Goal: Information Seeking & Learning: Find specific page/section

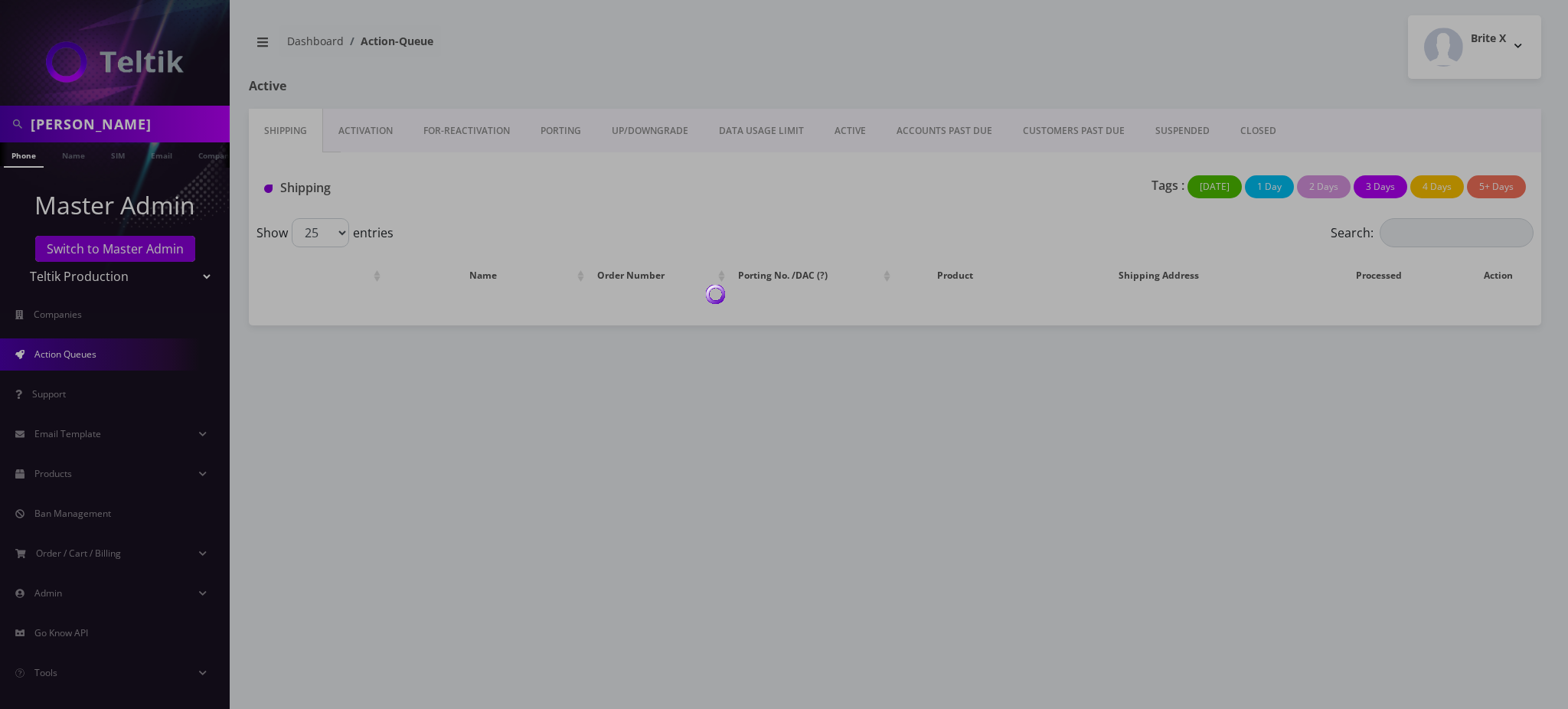
click at [65, 155] on div at bounding box center [784, 354] width 1568 height 709
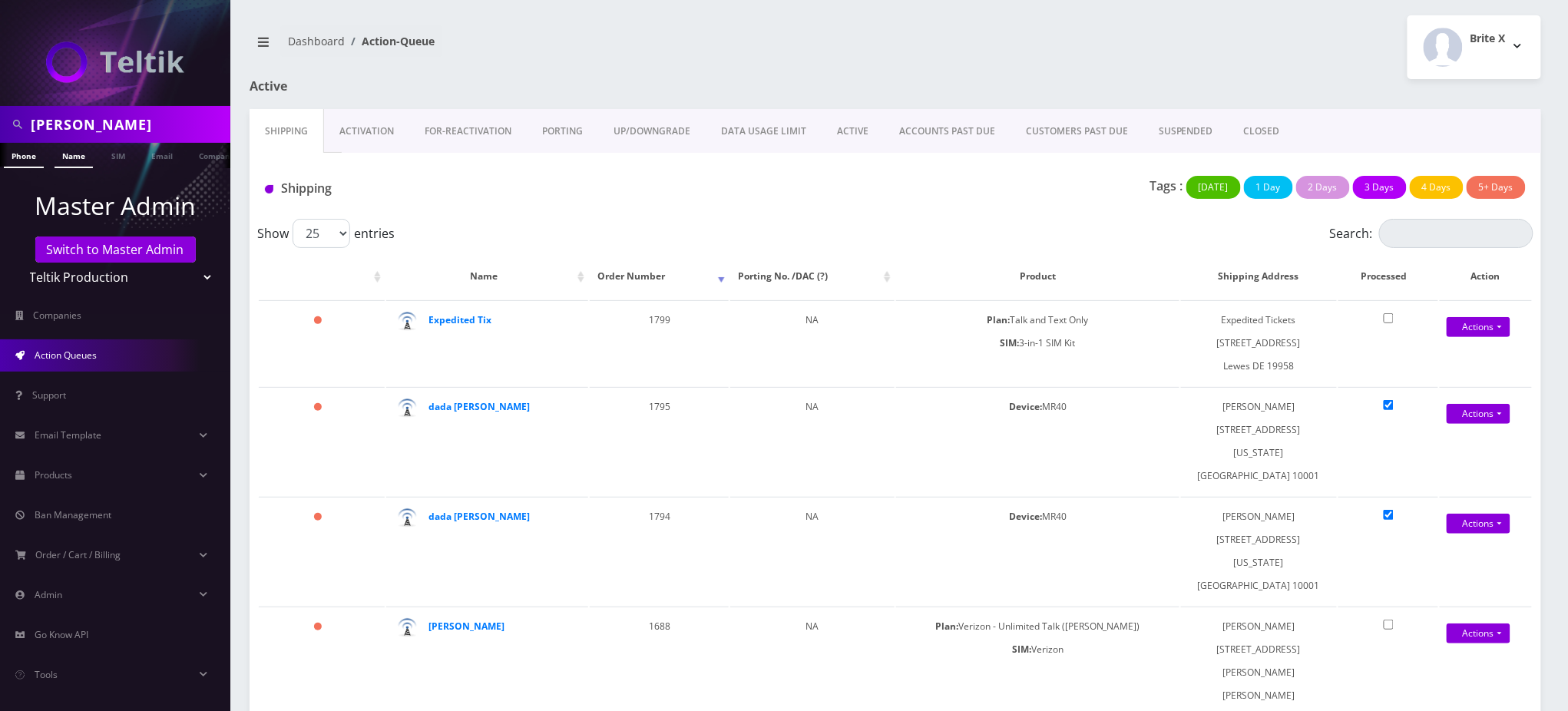
click at [71, 156] on link "Name" at bounding box center [73, 156] width 38 height 25
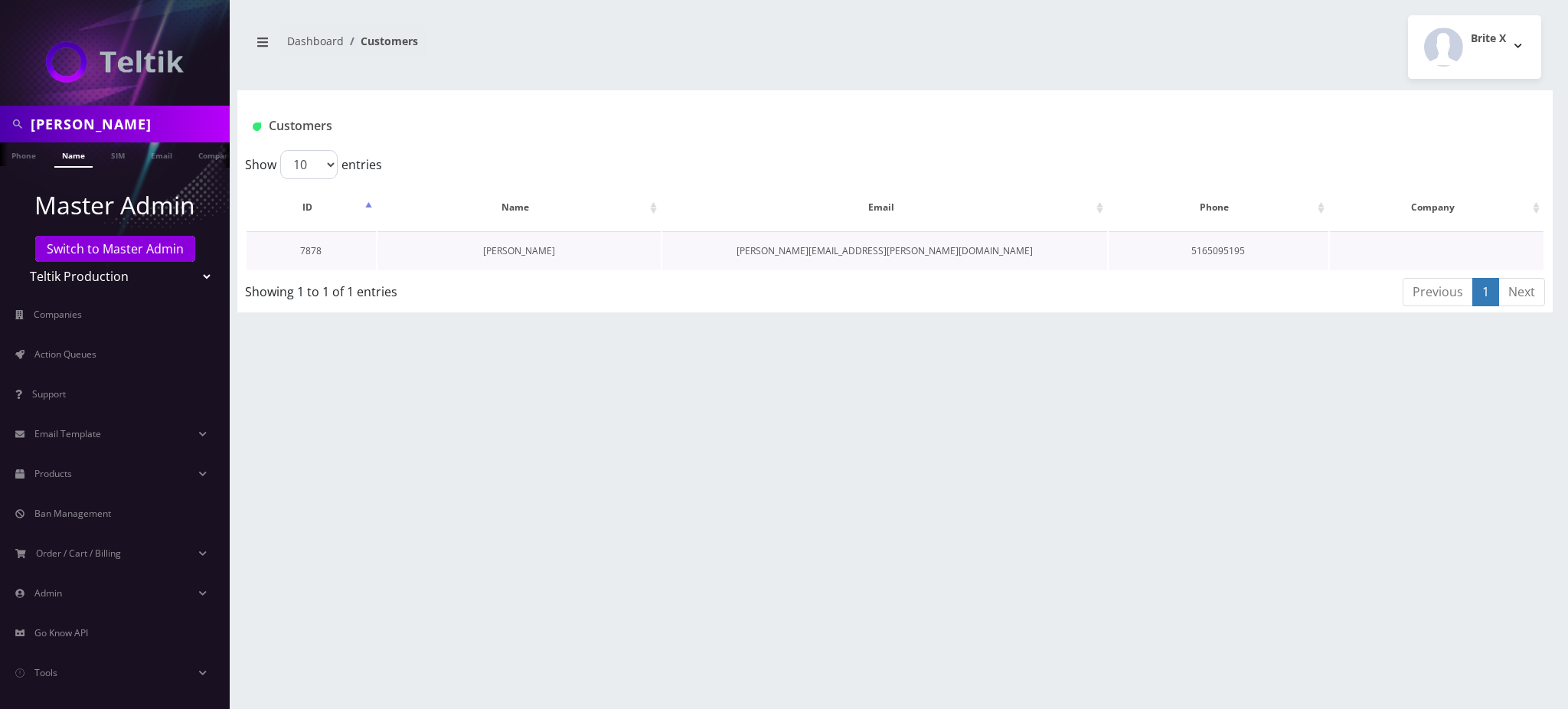
click at [541, 245] on link "[PERSON_NAME]" at bounding box center [518, 251] width 72 height 13
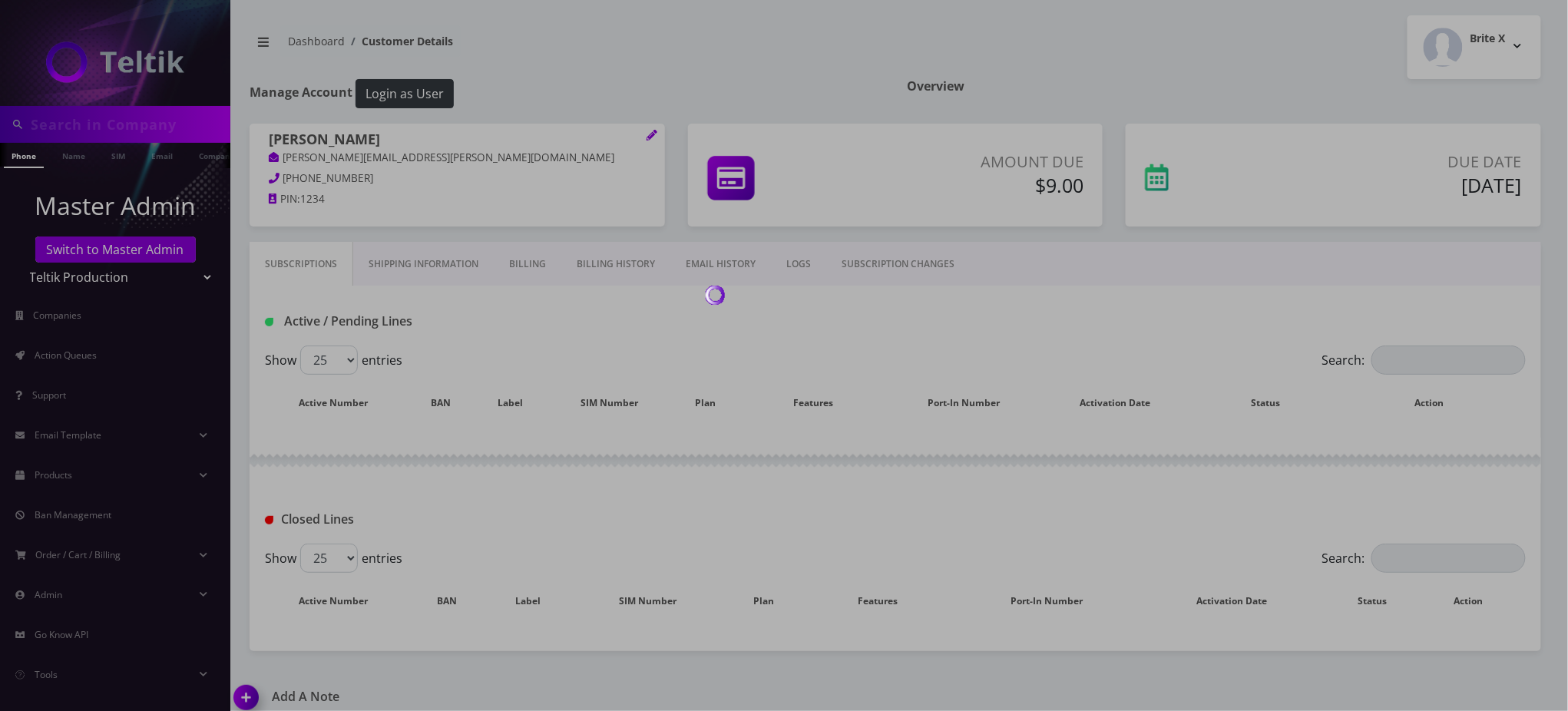
type input "[PERSON_NAME]"
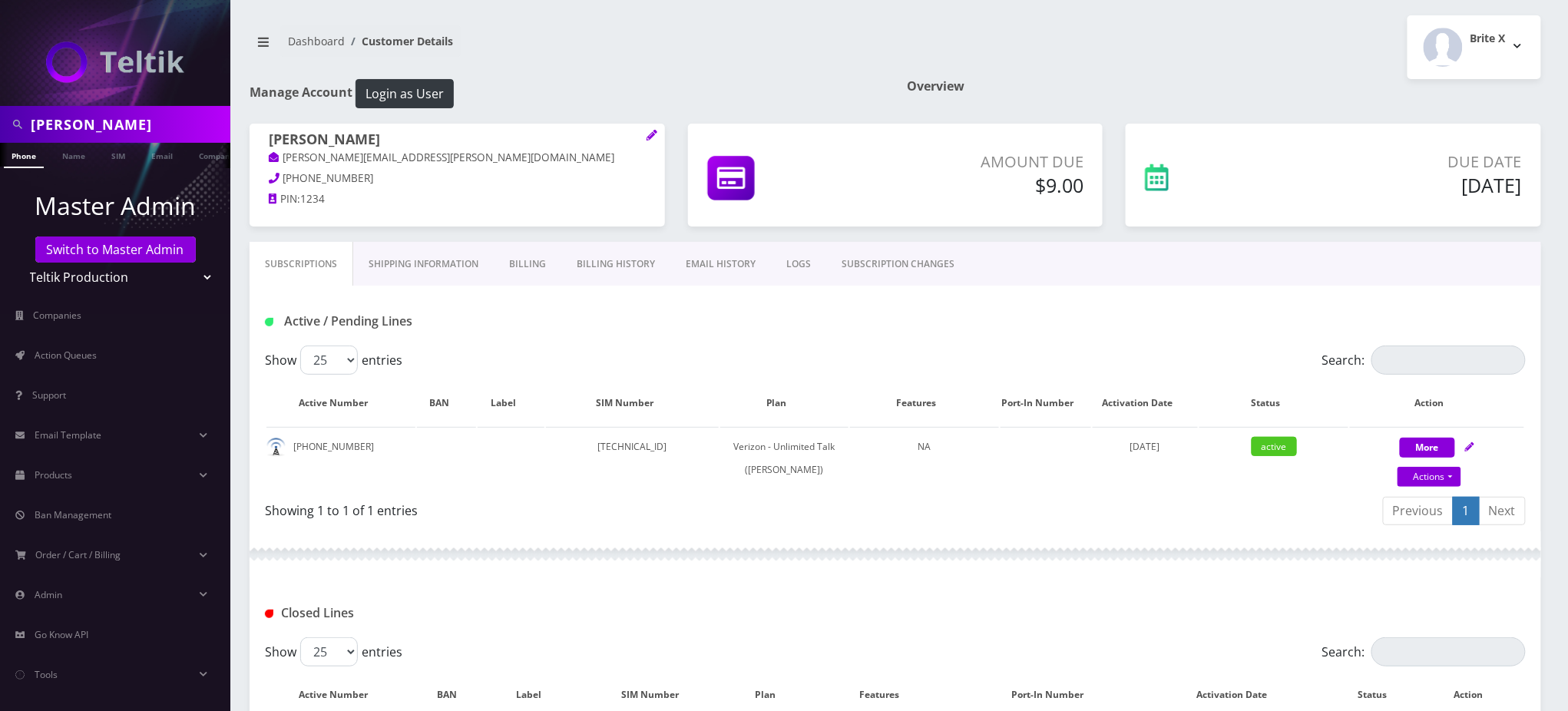
click at [527, 267] on link "Billing" at bounding box center [527, 264] width 67 height 45
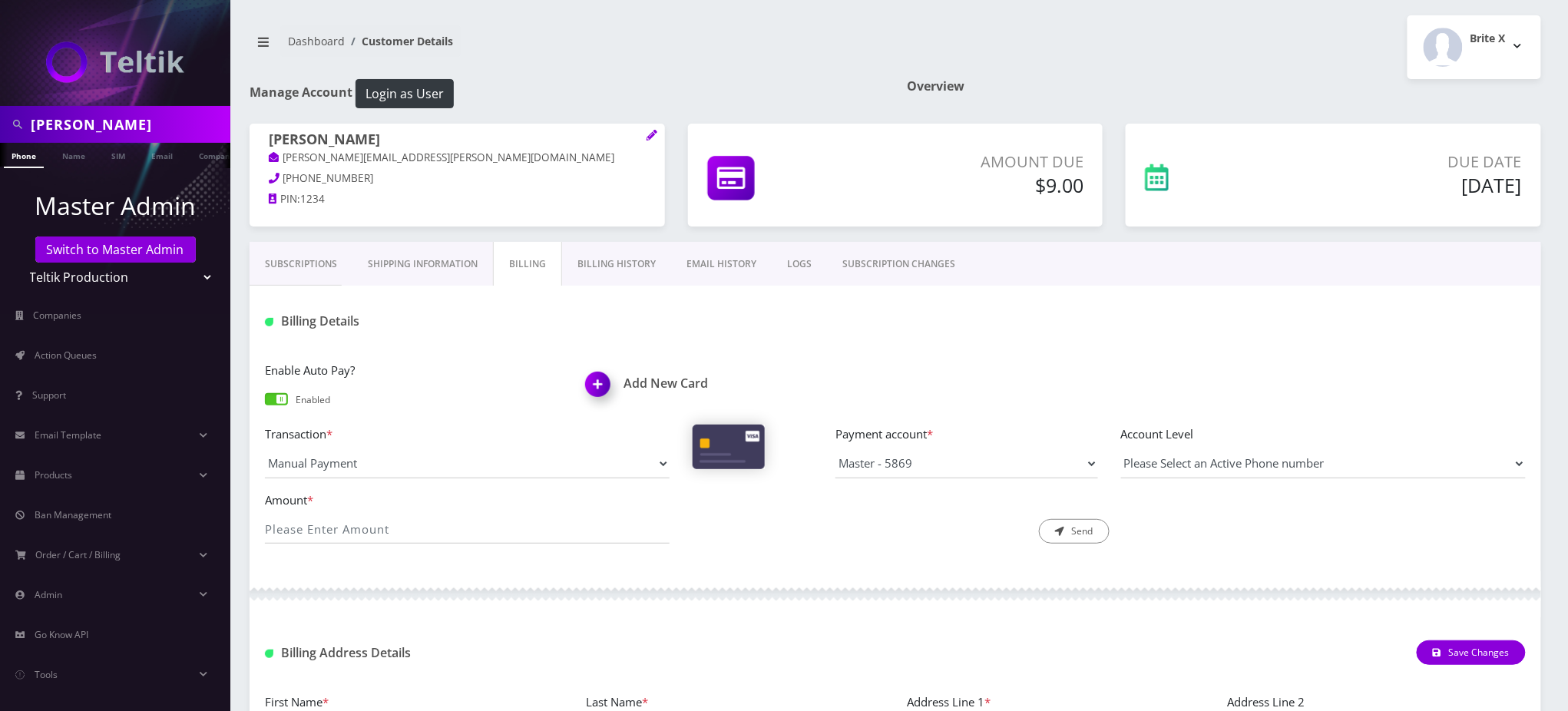
click at [275, 397] on span at bounding box center [276, 399] width 23 height 12
click at [265, 407] on input "checkbox" at bounding box center [265, 407] width 0 height 0
click at [628, 265] on link "Billing History" at bounding box center [616, 264] width 109 height 45
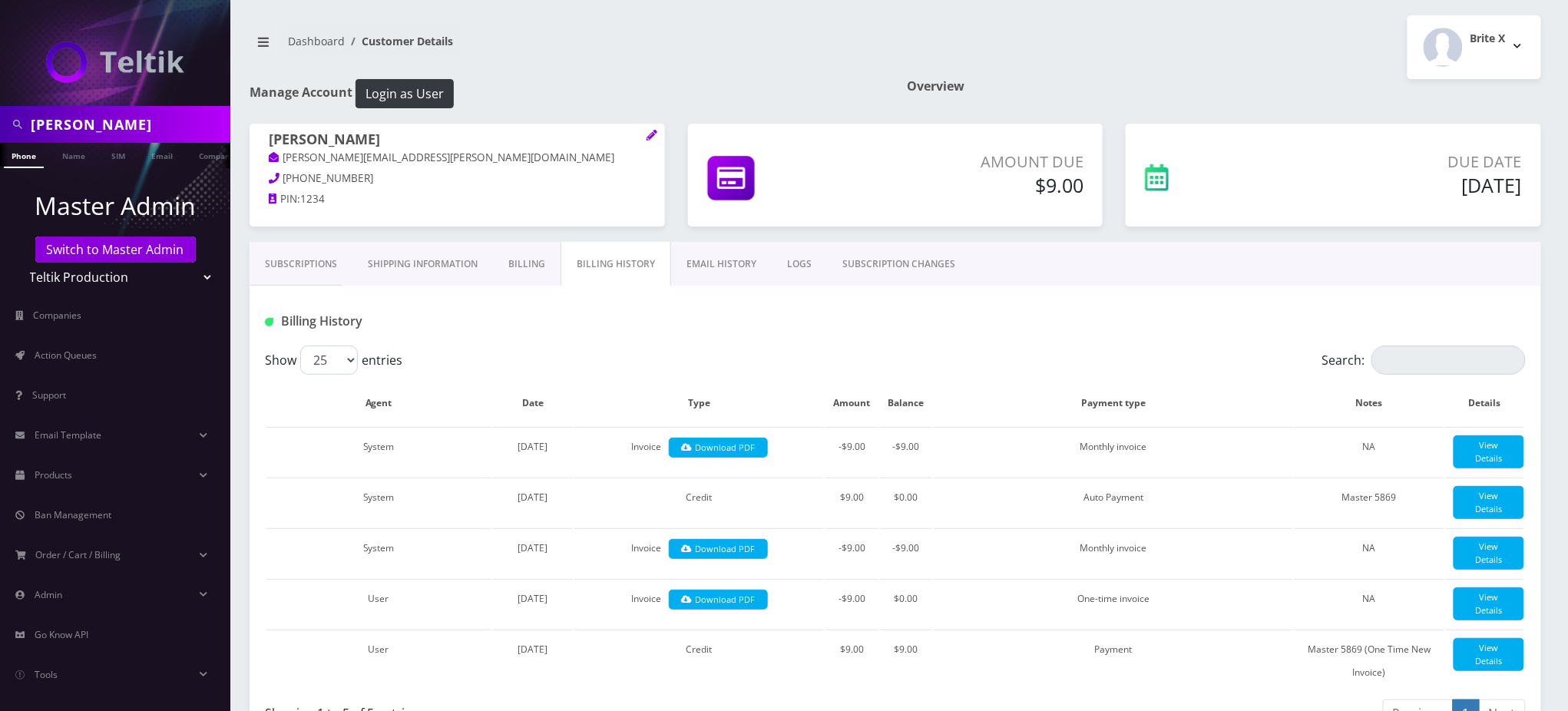
click at [566, 337] on div "Billing History" at bounding box center [895, 316] width 1291 height 60
click at [283, 265] on link "Subscriptions" at bounding box center [301, 264] width 103 height 45
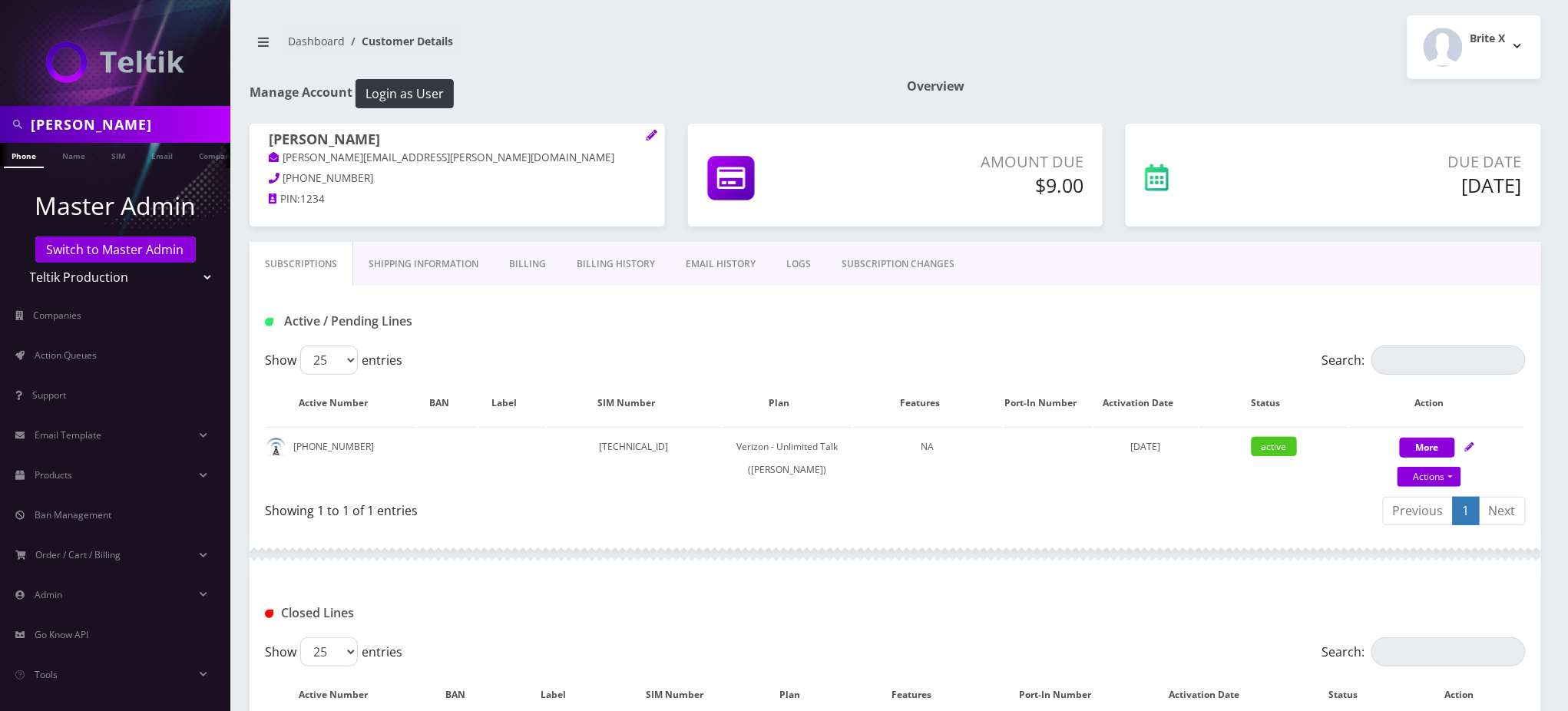
drag, startPoint x: 597, startPoint y: 32, endPoint x: 587, endPoint y: 4, distance: 29.7
click at [597, 31] on nav "Dashboard Customer Details" at bounding box center [566, 47] width 634 height 44
click at [658, 40] on nav "Dashboard Customer Details" at bounding box center [566, 47] width 634 height 44
click at [768, 37] on nav "Dashboard Customer Details" at bounding box center [566, 47] width 634 height 44
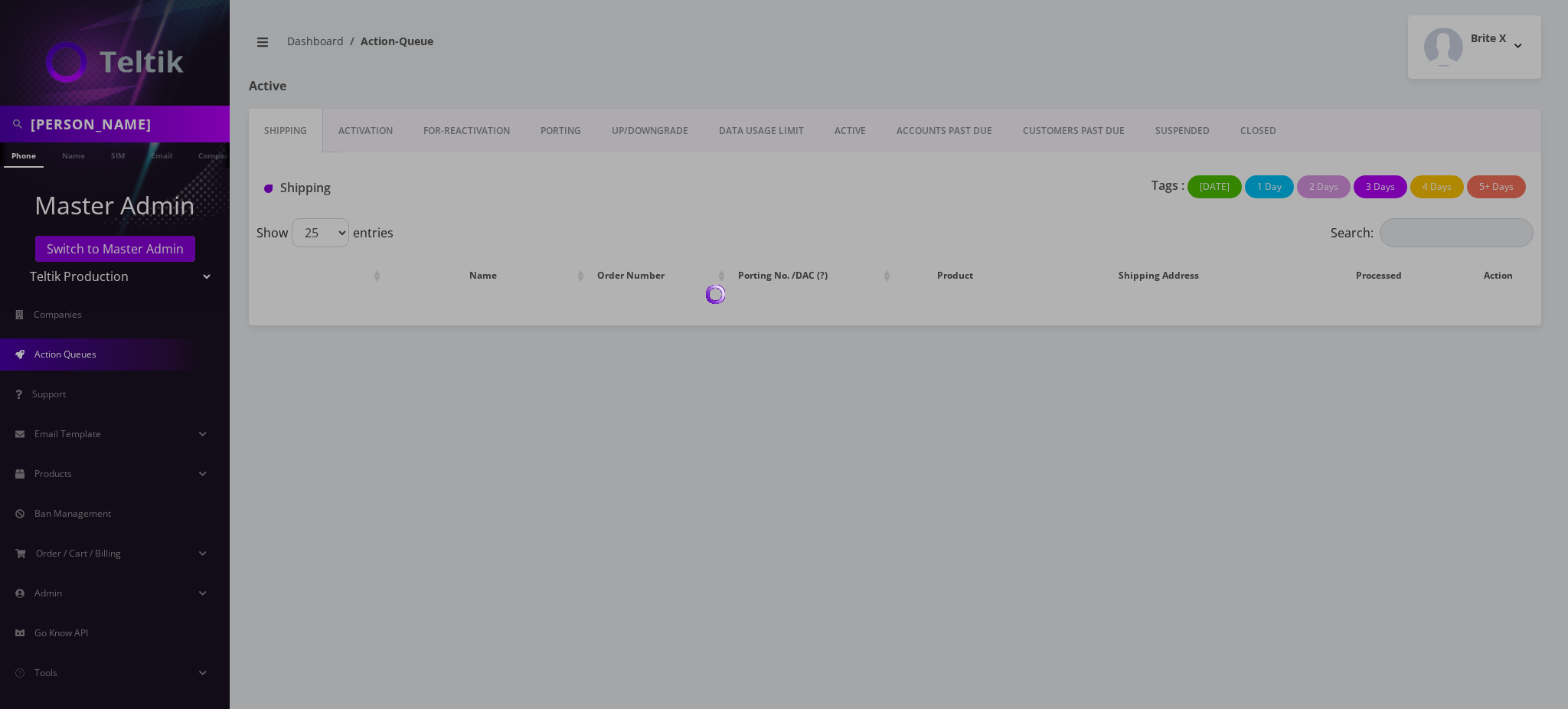
click at [148, 121] on div at bounding box center [784, 354] width 1568 height 709
click at [177, 120] on body "Adam Ostreicher Phone Name SIM Email Company Customer Master Admin Switch to Ma…" at bounding box center [784, 354] width 1568 height 709
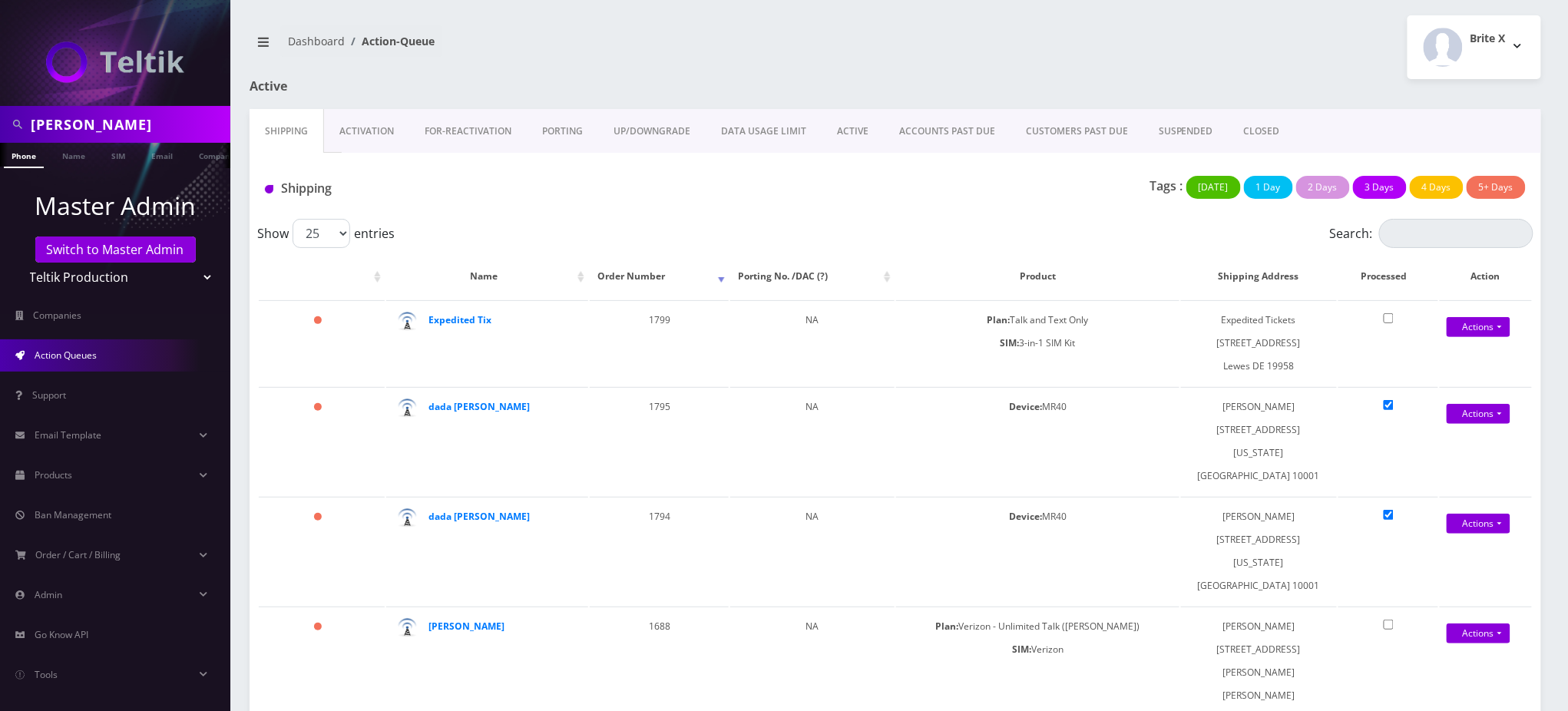
drag, startPoint x: 182, startPoint y: 122, endPoint x: 0, endPoint y: 124, distance: 182.0
click at [0, 124] on div "Adam Ostreicher" at bounding box center [115, 124] width 230 height 37
paste input "19297376890"
drag, startPoint x: 36, startPoint y: 120, endPoint x: 0, endPoint y: 117, distance: 36.1
click at [0, 117] on div "19297376890" at bounding box center [115, 124] width 230 height 37
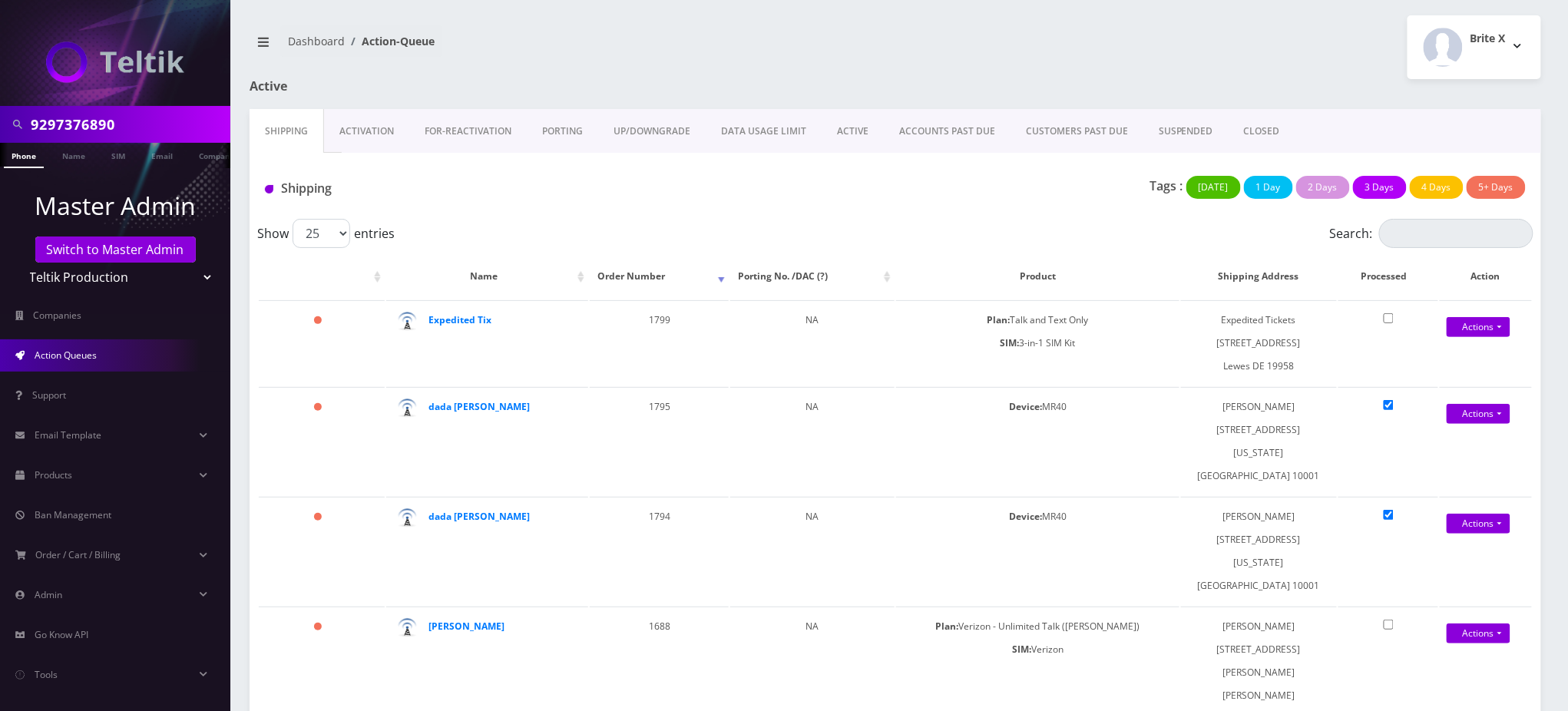
type input "9297376890"
click at [27, 155] on link "Phone" at bounding box center [23, 156] width 40 height 25
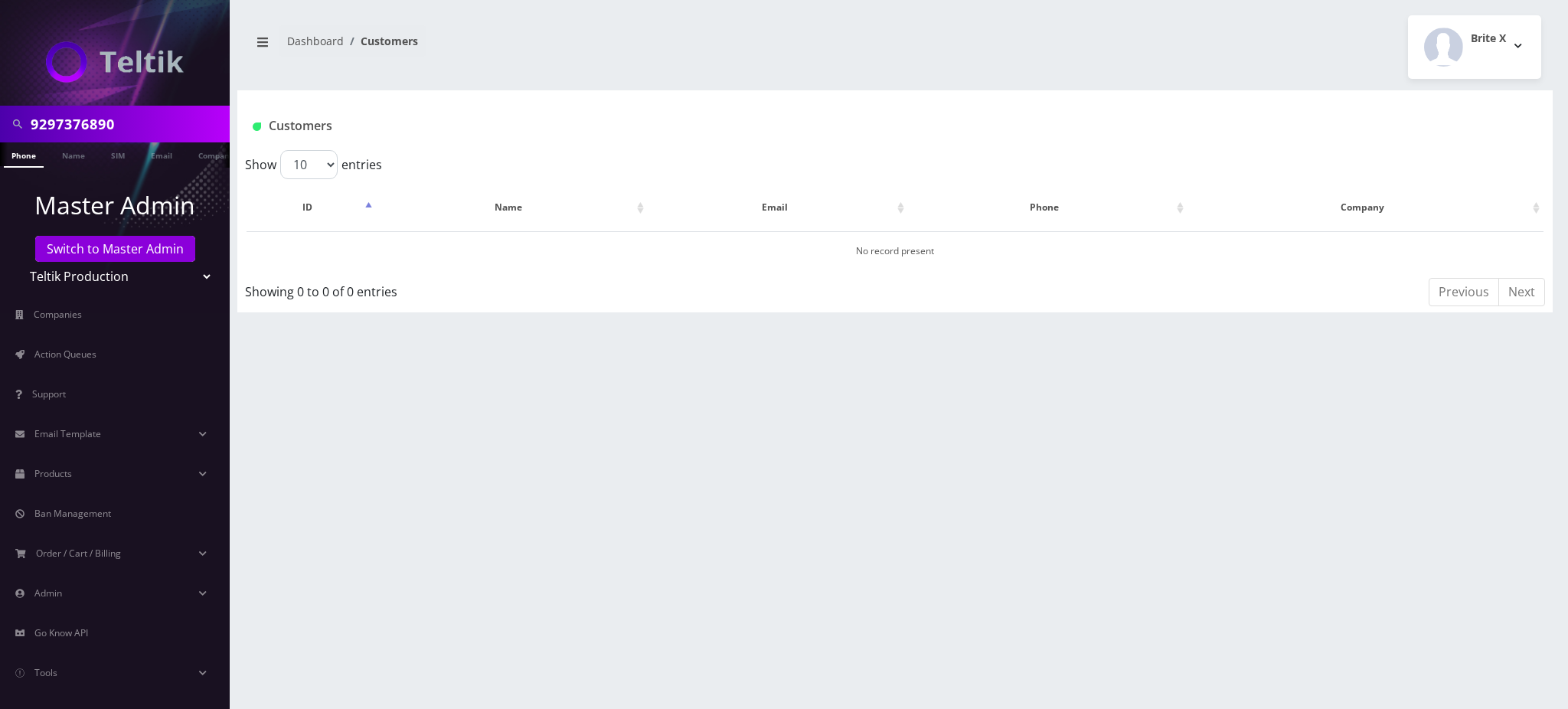
click at [20, 159] on link "Phone" at bounding box center [23, 155] width 40 height 25
click at [132, 250] on link "Switch to Master Admin" at bounding box center [115, 249] width 160 height 26
click at [133, 249] on link "Switch to Master Admin" at bounding box center [115, 249] width 160 height 26
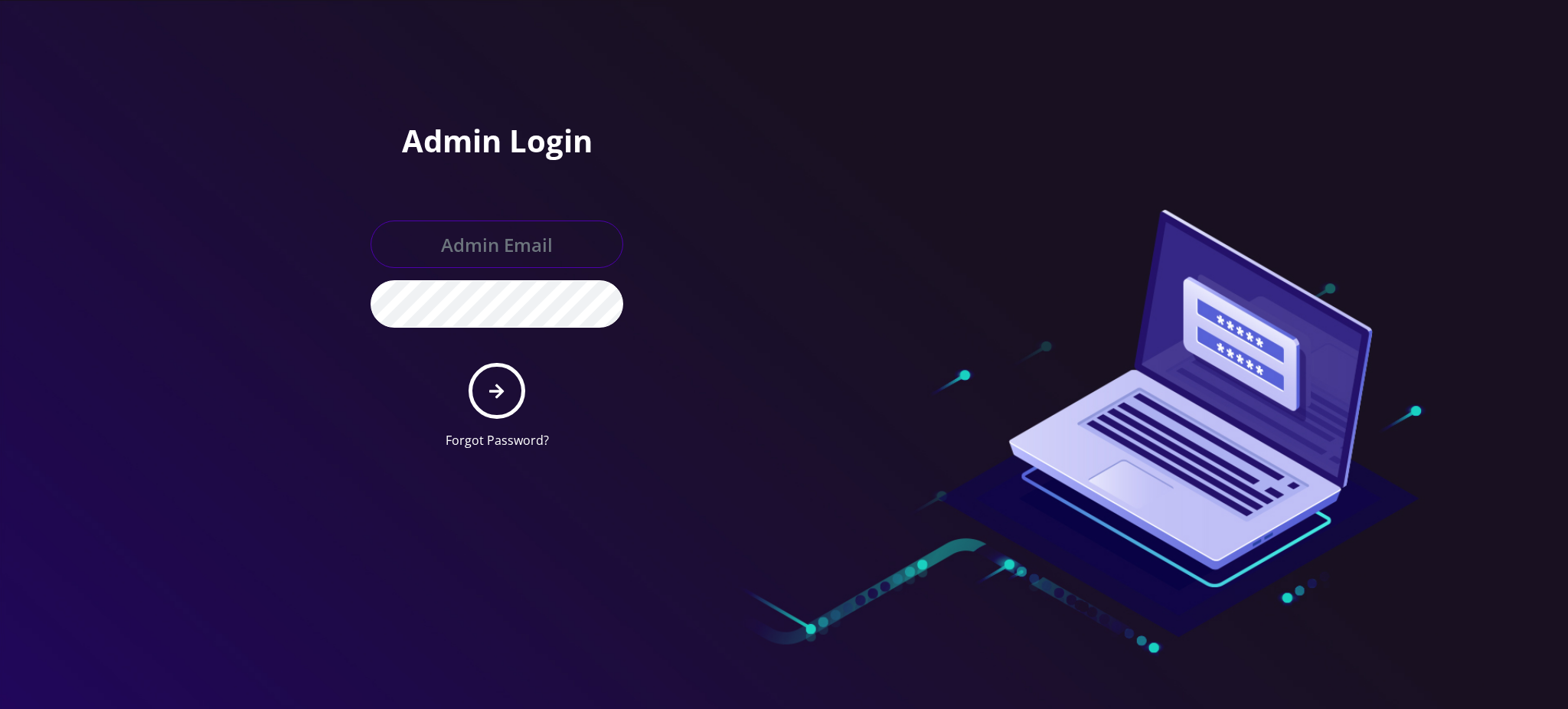
type input "[PERSON_NAME][EMAIL_ADDRESS][DOMAIN_NAME]"
click at [507, 398] on button "submit" at bounding box center [497, 391] width 56 height 56
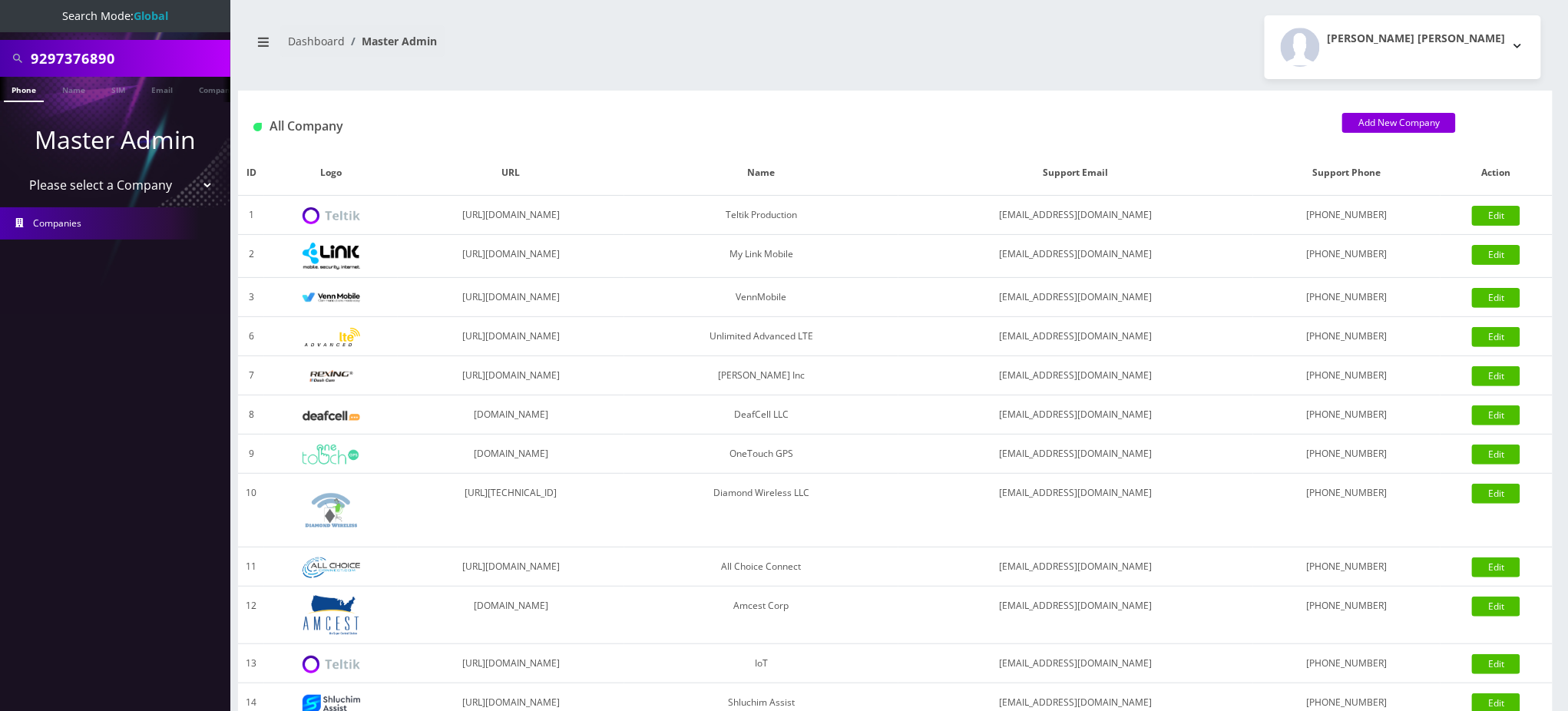
click at [18, 92] on link "Phone" at bounding box center [23, 89] width 40 height 25
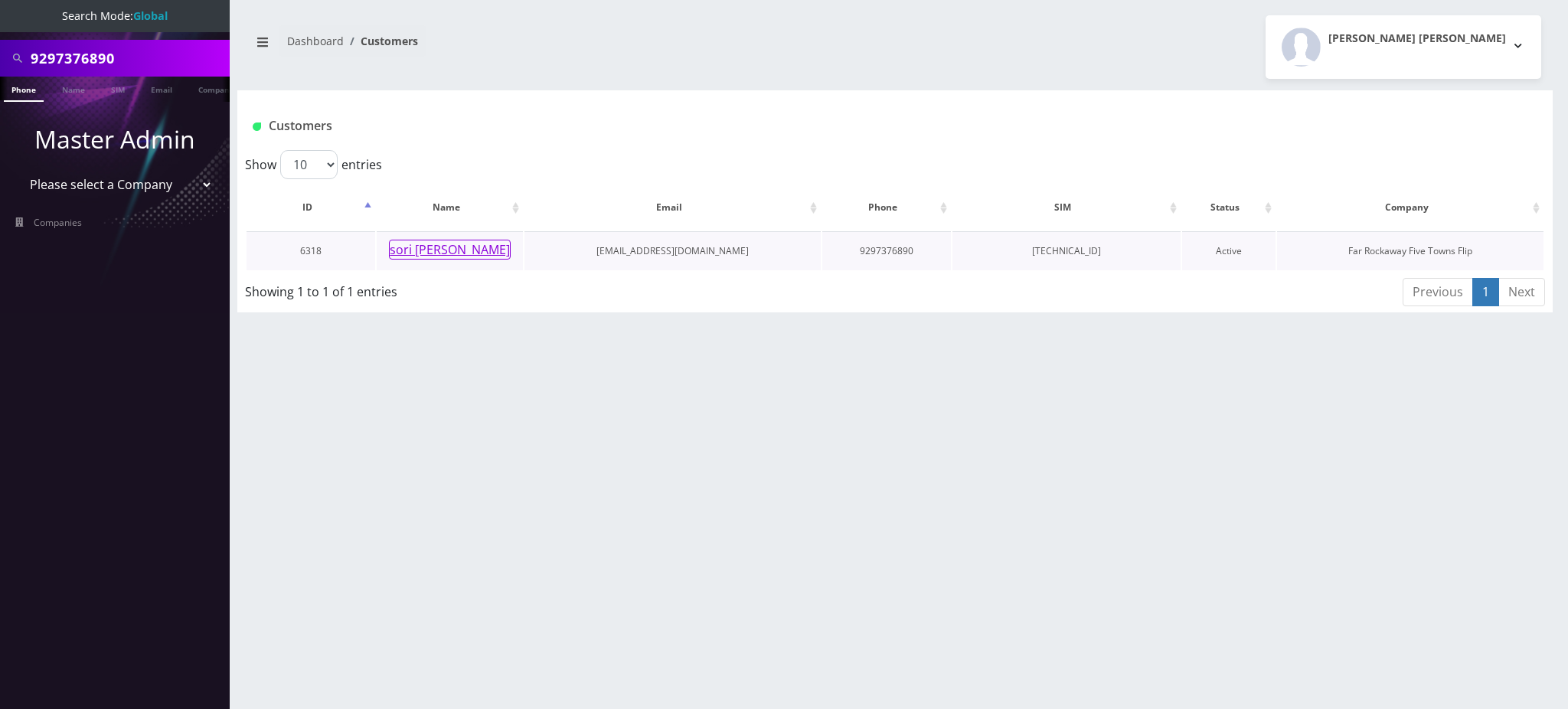
click at [468, 249] on button "sori [PERSON_NAME]" at bounding box center [450, 249] width 121 height 20
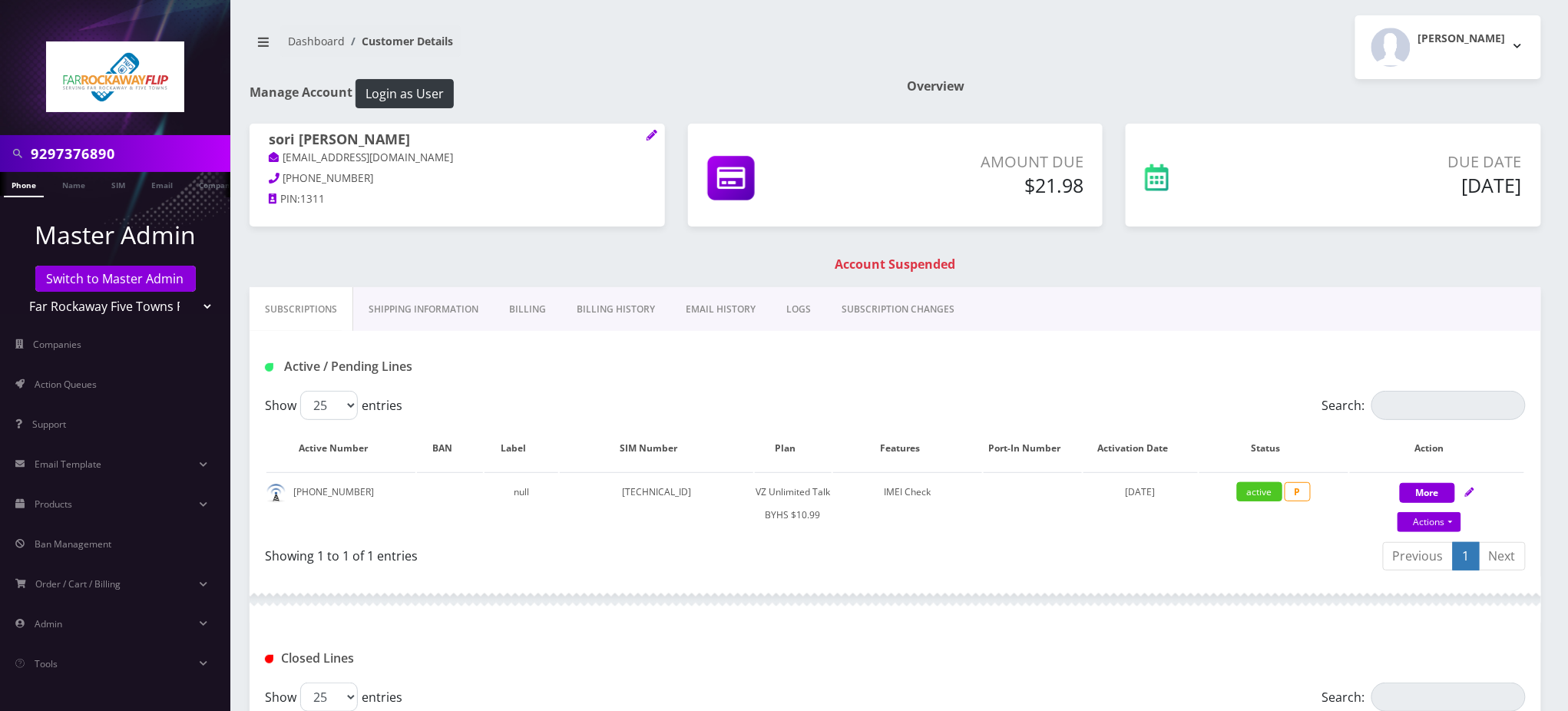
click at [544, 255] on div "sori [PERSON_NAME] [EMAIL_ADDRESS][DOMAIN_NAME] [PHONE_NUMBER] PIN: 1311 Amount…" at bounding box center [895, 205] width 1314 height 164
